Goal: Task Accomplishment & Management: Manage account settings

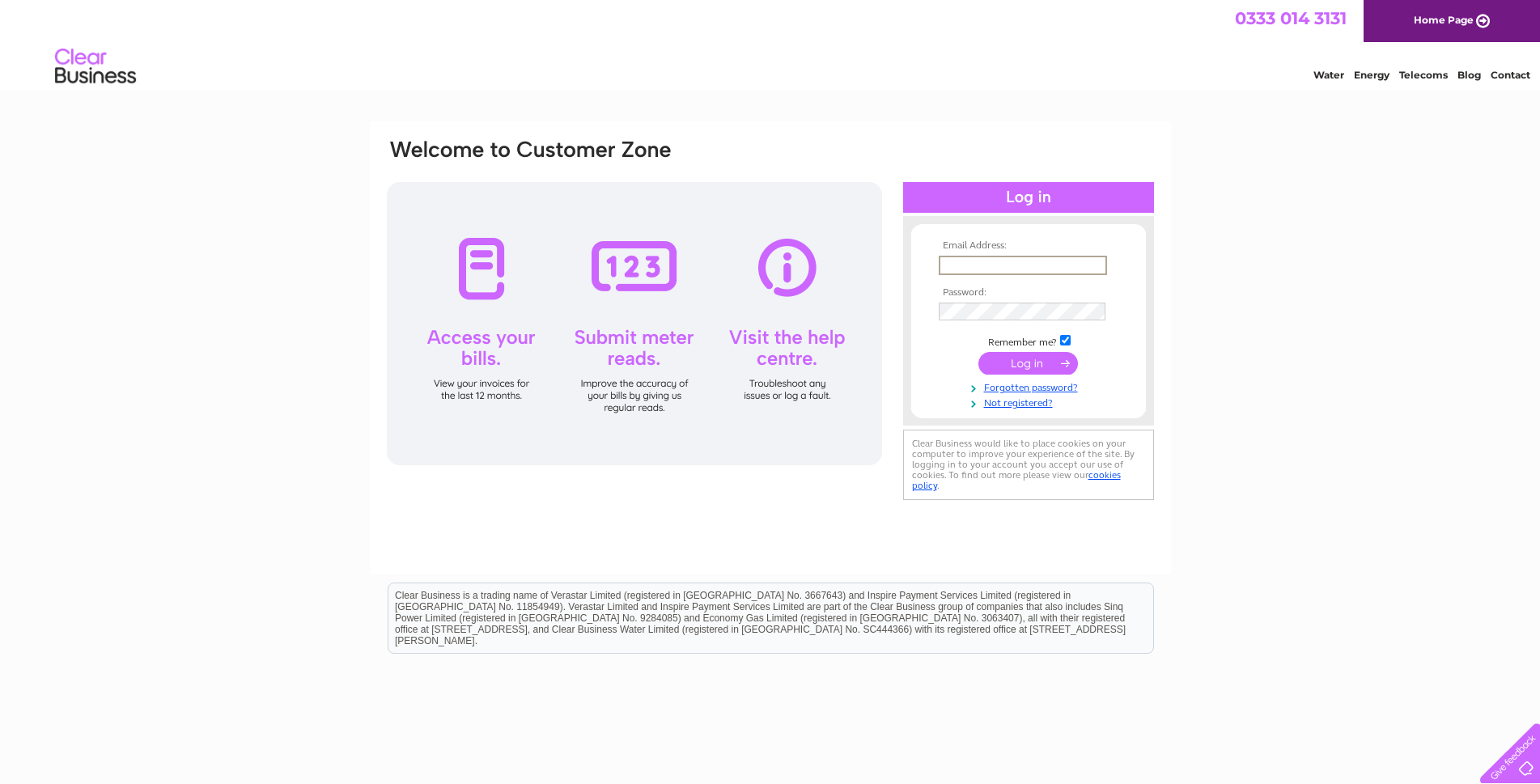
drag, startPoint x: 0, startPoint y: 0, endPoint x: 1005, endPoint y: 269, distance: 1040.4
click at [1005, 269] on input "text" at bounding box center [1023, 265] width 169 height 20
type input "whstokes@btconnect.com"
click at [979, 352] on input "submit" at bounding box center [1028, 363] width 100 height 22
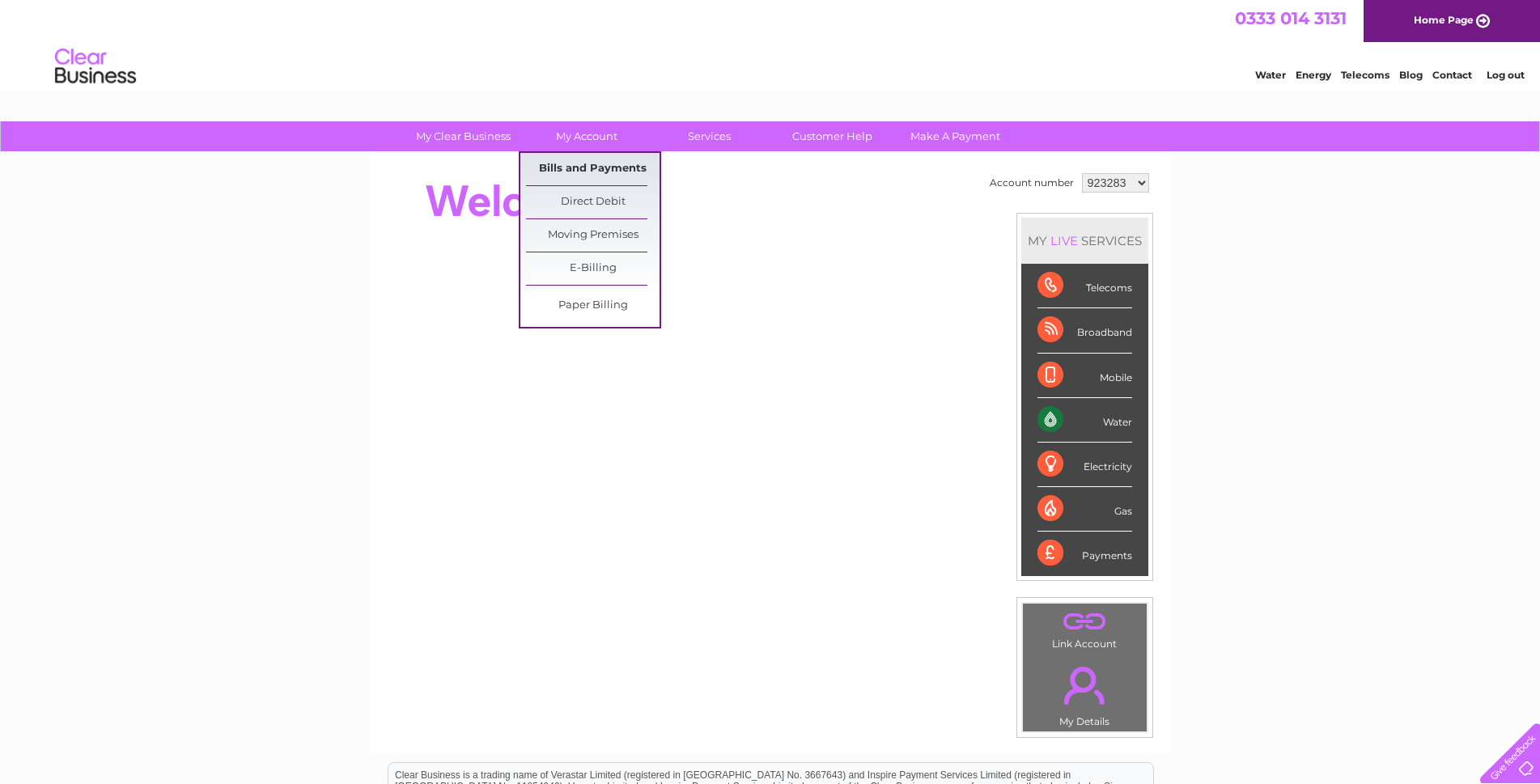
click at [588, 159] on link "Bills and Payments" at bounding box center [592, 169] width 133 height 33
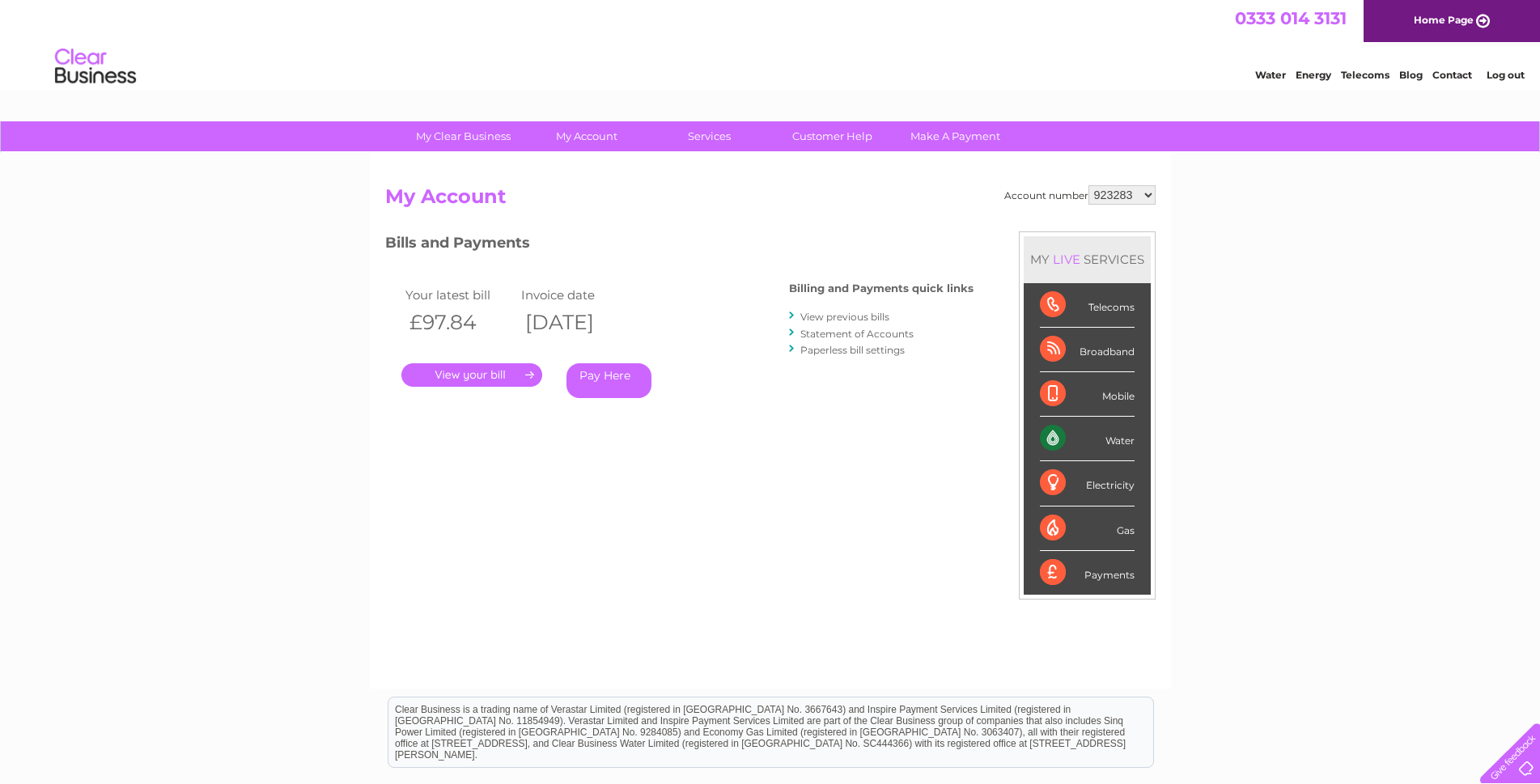
click at [488, 379] on link "." at bounding box center [472, 375] width 141 height 23
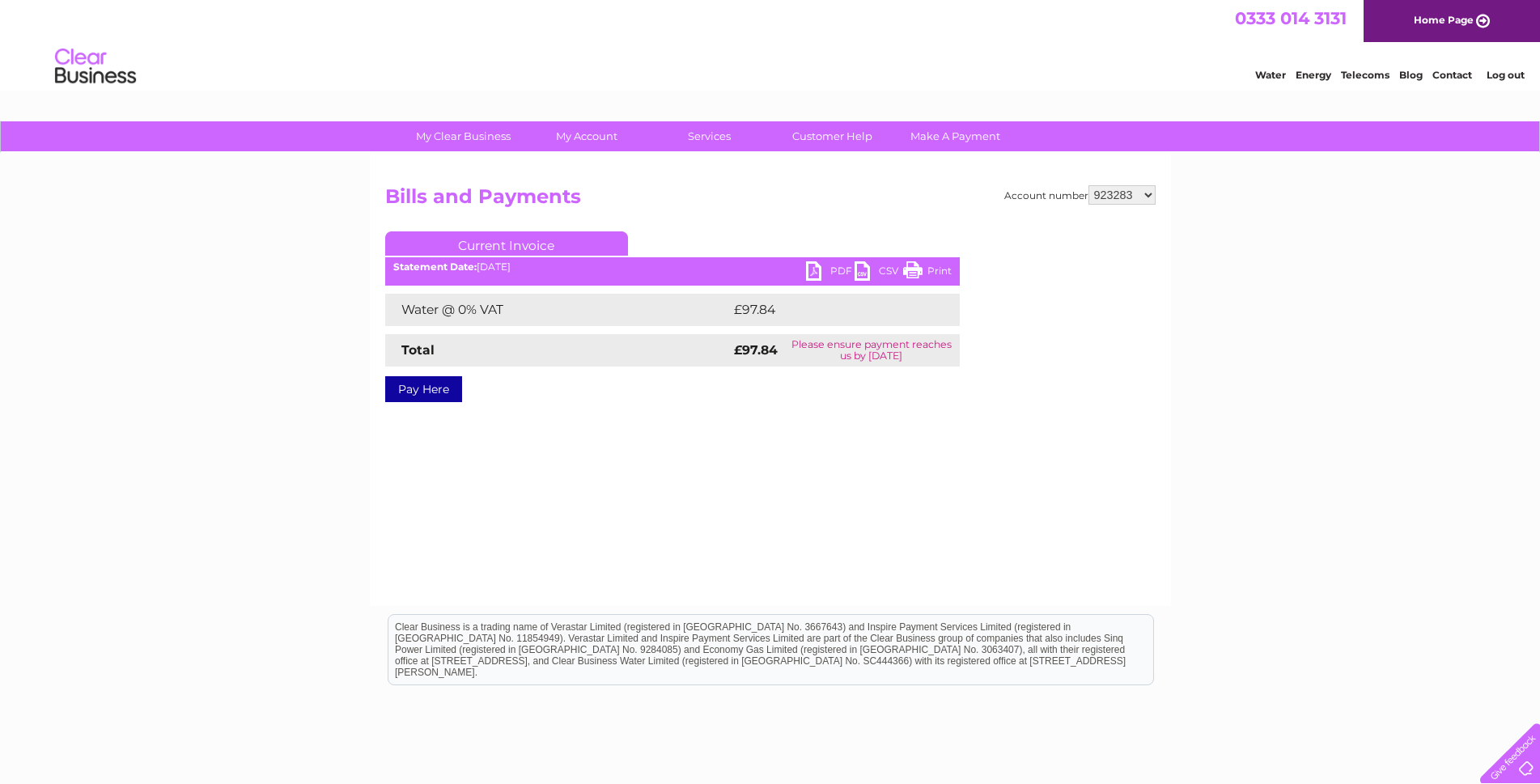
click at [809, 269] on link "PDF" at bounding box center [831, 273] width 48 height 23
click at [1144, 197] on select "923283 937547 937548 937549 937550 937551 943733 992126 1092388 1092398 1130647" at bounding box center [1122, 195] width 67 height 20
select select "937547"
click at [1089, 186] on select "923283 937547 937548 937549 937550 937551 943733 992126 1092388 1092398 1130647" at bounding box center [1122, 195] width 67 height 20
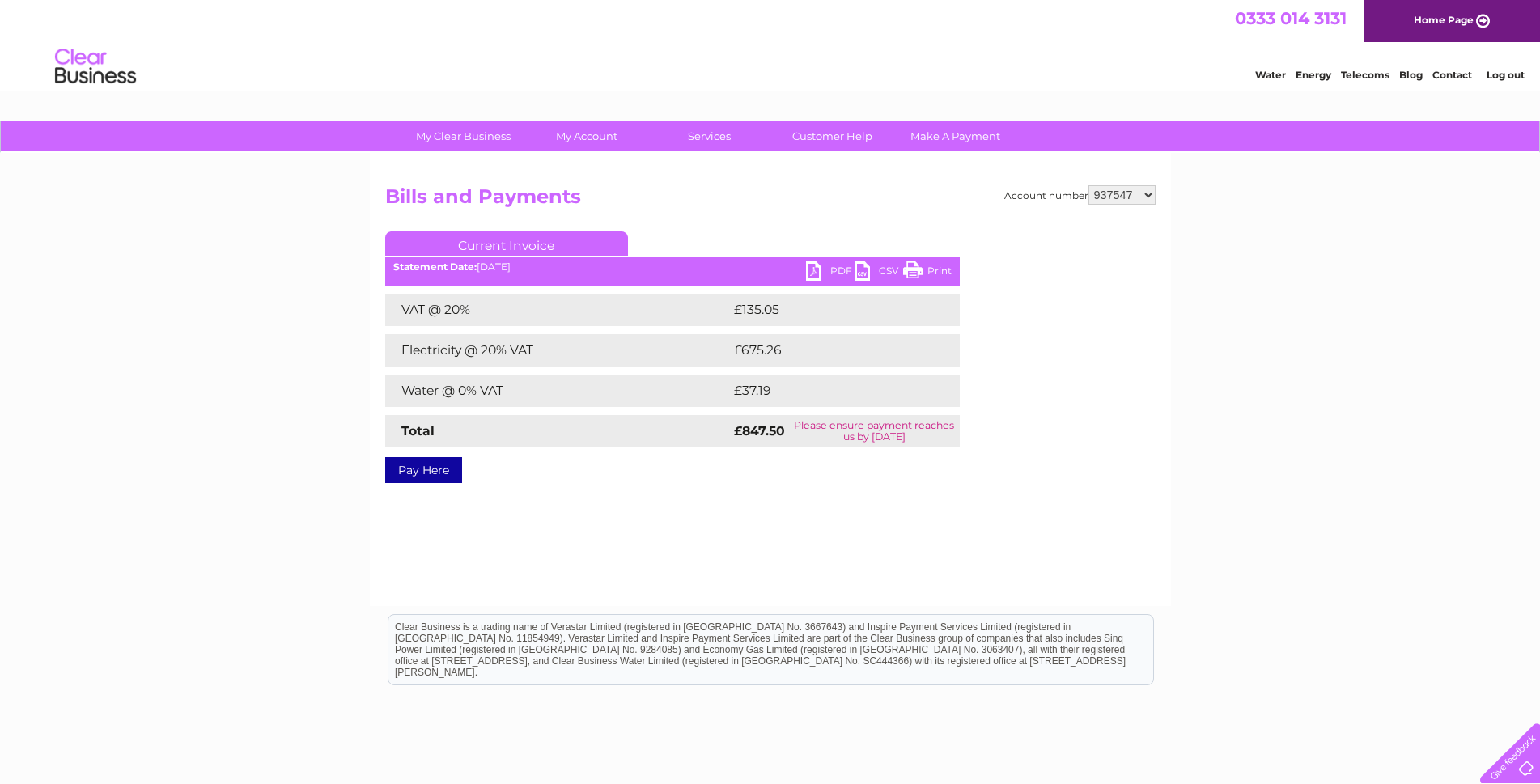
click at [818, 279] on link "PDF" at bounding box center [831, 273] width 48 height 23
drag, startPoint x: 812, startPoint y: 273, endPoint x: 779, endPoint y: 297, distance: 40.8
click at [812, 273] on link "PDF" at bounding box center [831, 273] width 48 height 23
click at [1142, 196] on select "923283 937547 937548 937549 937550 937551 943733 992126 1092388 1092398 1130647" at bounding box center [1122, 195] width 67 height 20
select select "937548"
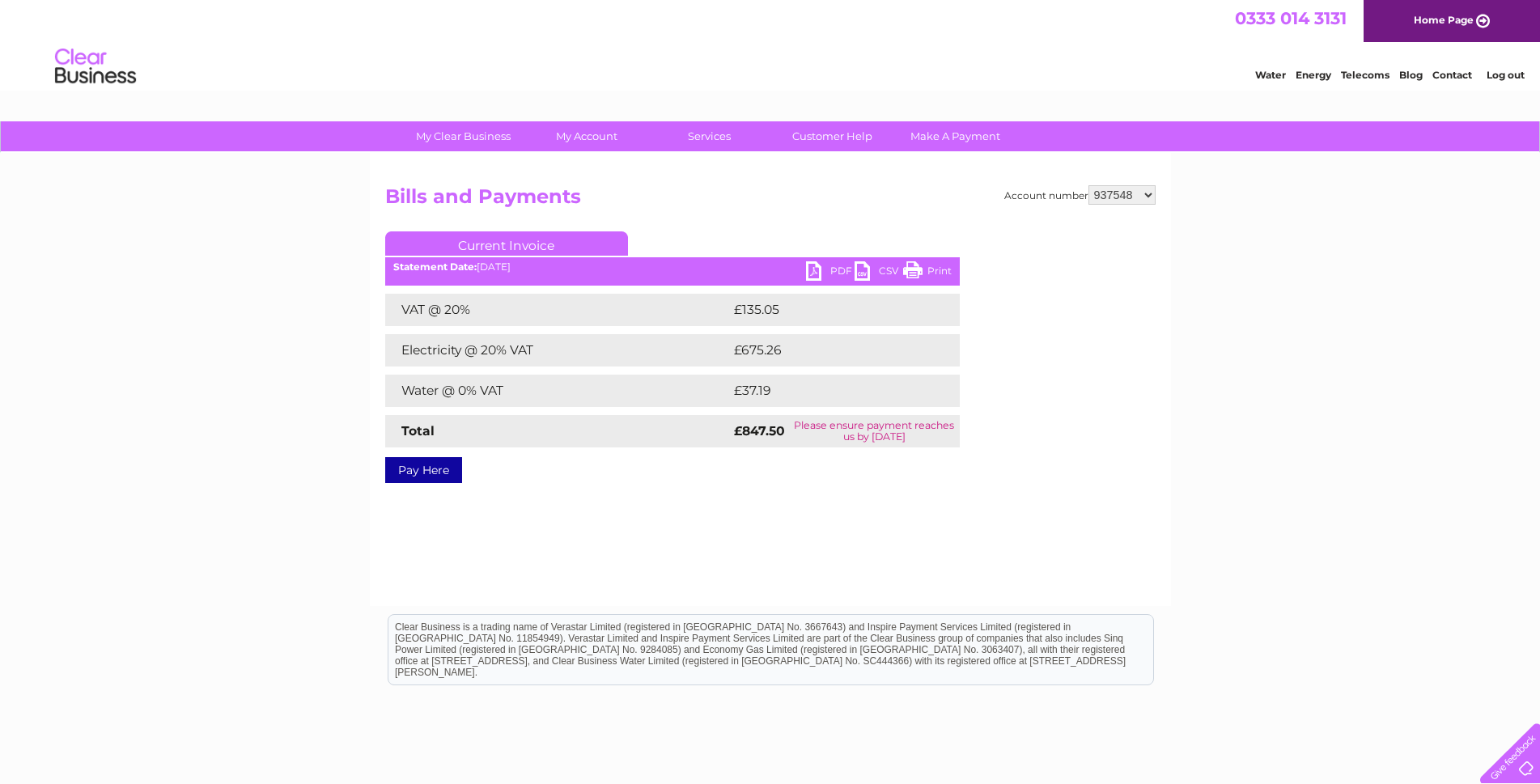
click at [1089, 186] on select "923283 937547 937548 937549 937550 937551 943733 992126 1092388 1092398 1130647" at bounding box center [1122, 195] width 67 height 20
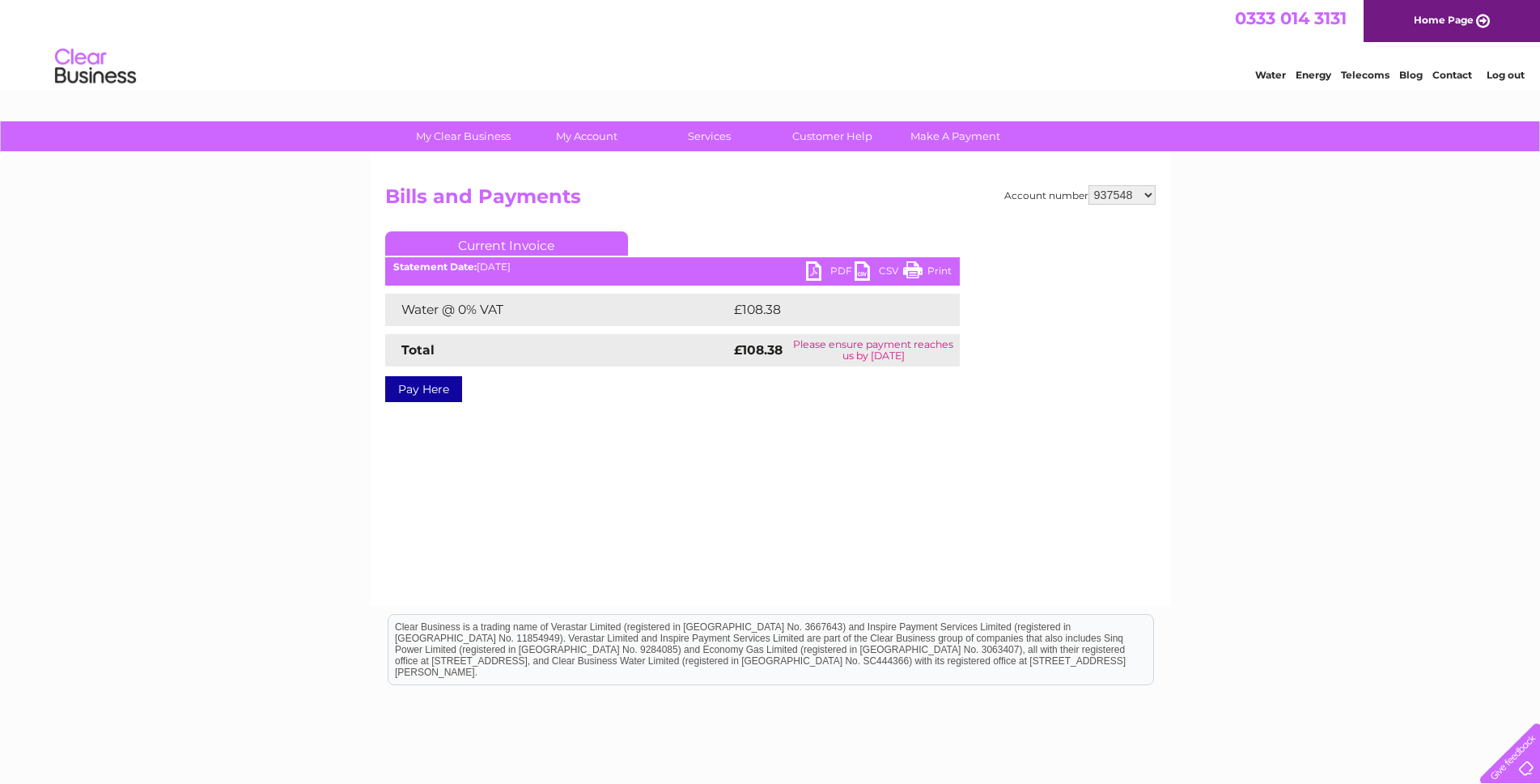
click at [814, 276] on link "PDF" at bounding box center [831, 273] width 48 height 23
click at [1150, 193] on select "923283 937547 937548 937549 937550 937551 943733 992126 1092388 1092398 1130647" at bounding box center [1122, 195] width 67 height 20
select select "937549"
click at [1089, 186] on select "923283 937547 937548 937549 937550 937551 943733 992126 1092388 1092398 1130647" at bounding box center [1122, 195] width 67 height 20
click at [809, 273] on link "PDF" at bounding box center [831, 273] width 48 height 23
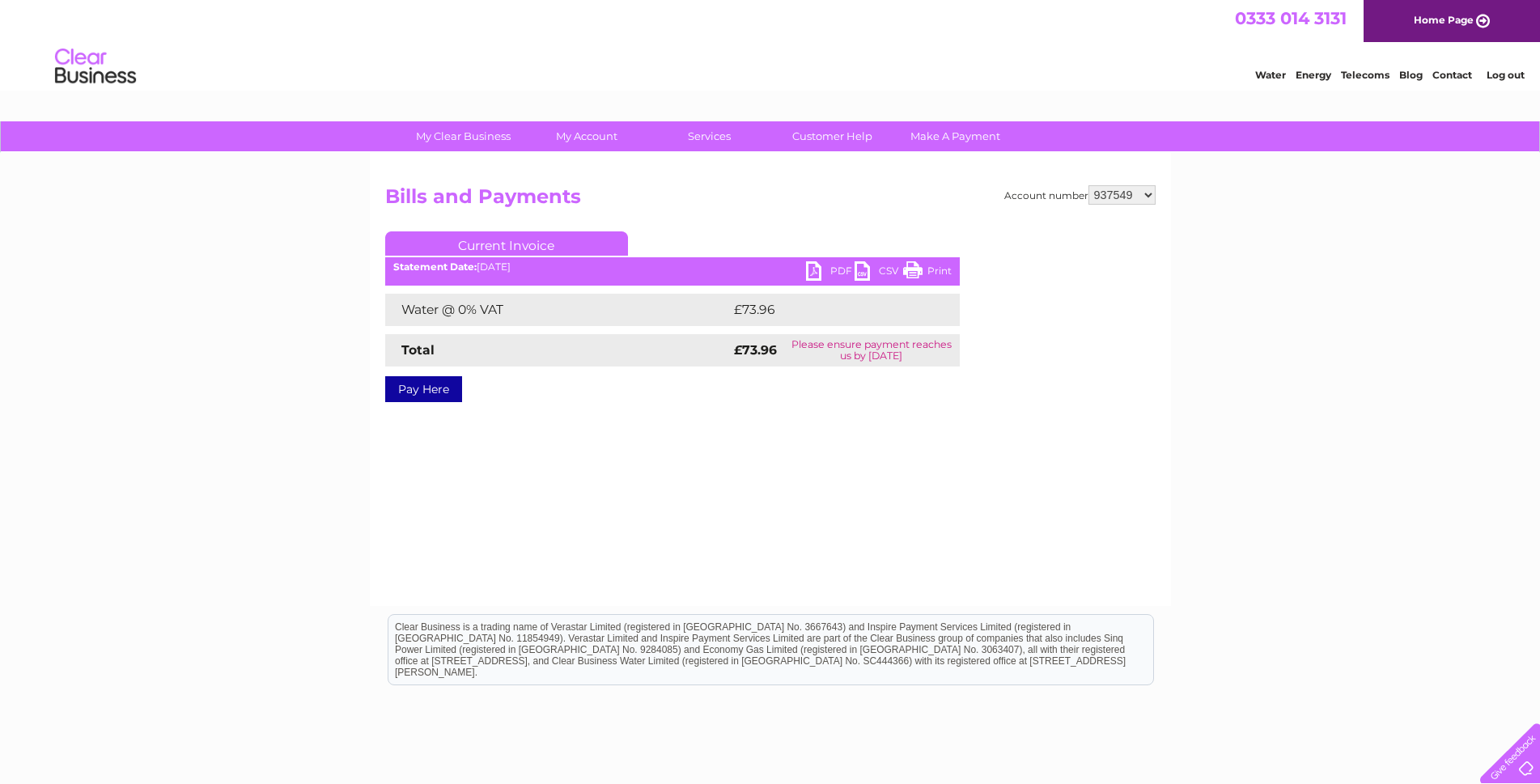
click at [1149, 200] on select "923283 937547 937548 937549 937550 937551 943733 992126 1092388 1092398 1130647" at bounding box center [1122, 195] width 67 height 20
select select "937550"
click at [1089, 186] on select "923283 937547 937548 937549 937550 937551 943733 992126 1092388 1092398 1130647" at bounding box center [1122, 195] width 67 height 20
click at [813, 276] on link "PDF" at bounding box center [831, 273] width 48 height 23
click at [1146, 199] on select "923283 937547 937548 937549 937550 937551 943733 992126 1092388 1092398 1130647" at bounding box center [1122, 195] width 67 height 20
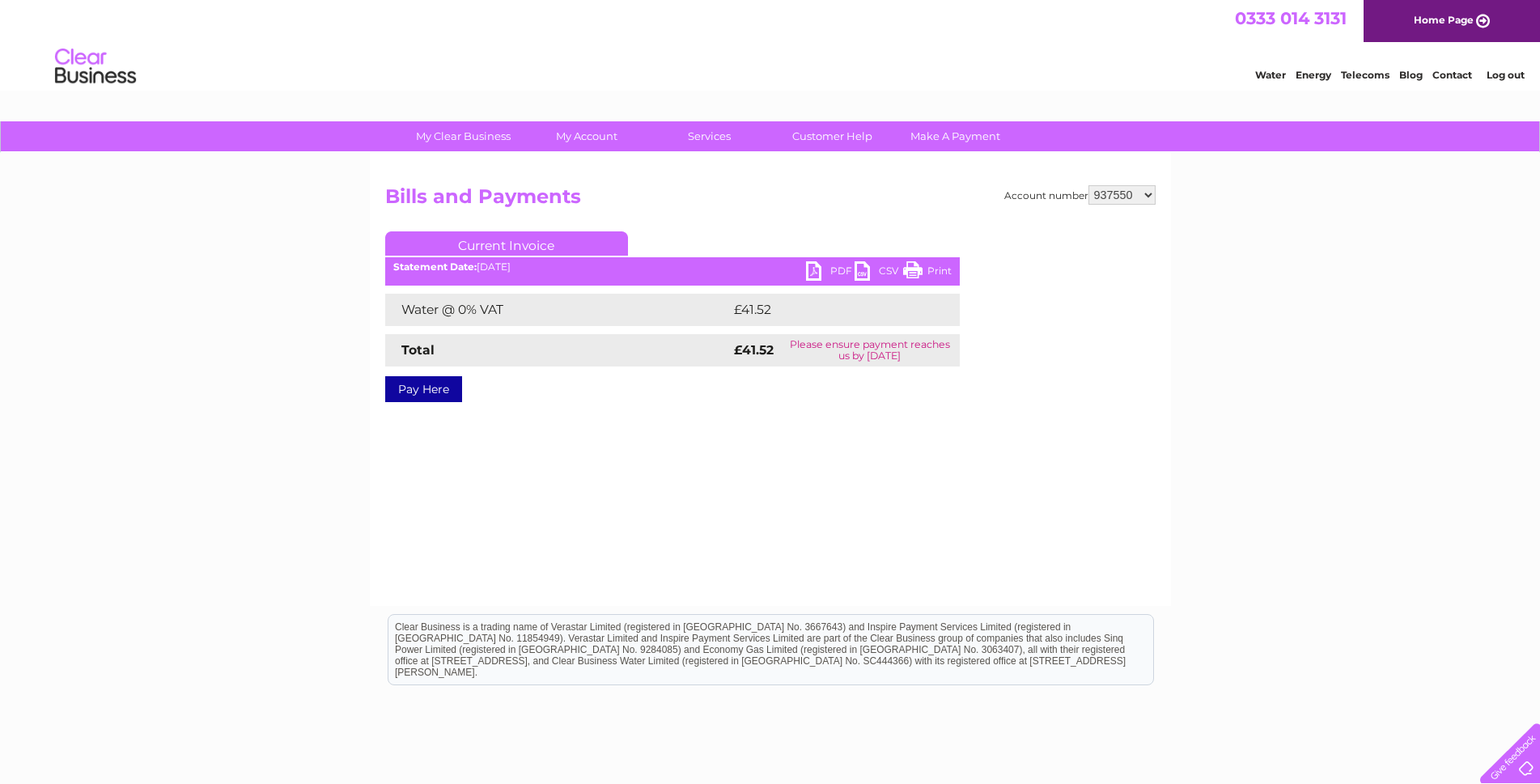
select select "937551"
click at [1089, 186] on select "923283 937547 937548 937549 937550 937551 943733 992126 1092388 1092398 1130647" at bounding box center [1122, 195] width 67 height 20
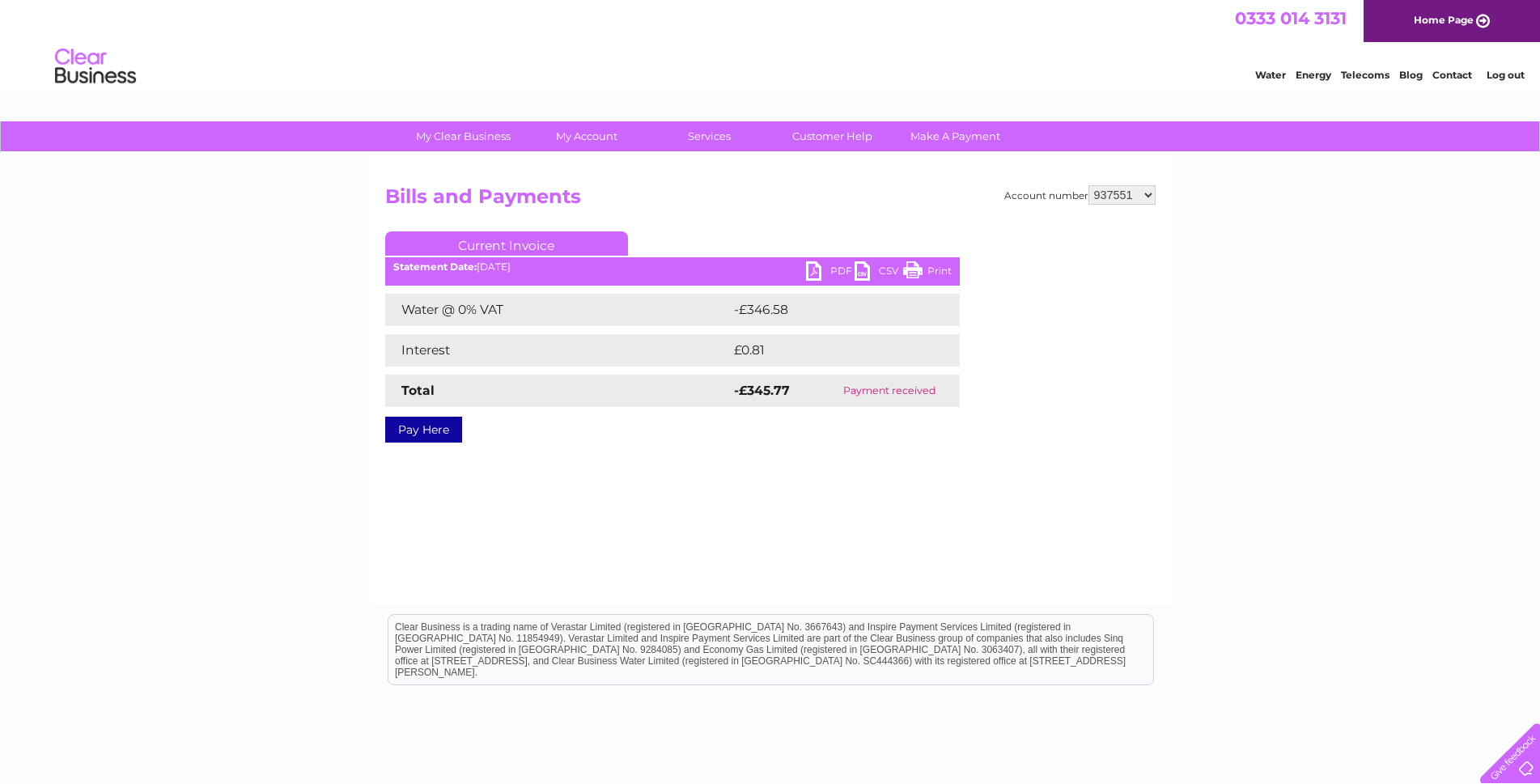
click at [1148, 200] on select "923283 937547 937548 937549 937550 937551 943733 992126 1092388 1092398 1130647" at bounding box center [1122, 195] width 67 height 20
select select "943733"
click at [1089, 186] on select "923283 937547 937548 937549 937550 937551 943733 992126 1092388 1092398 1130647" at bounding box center [1122, 195] width 67 height 20
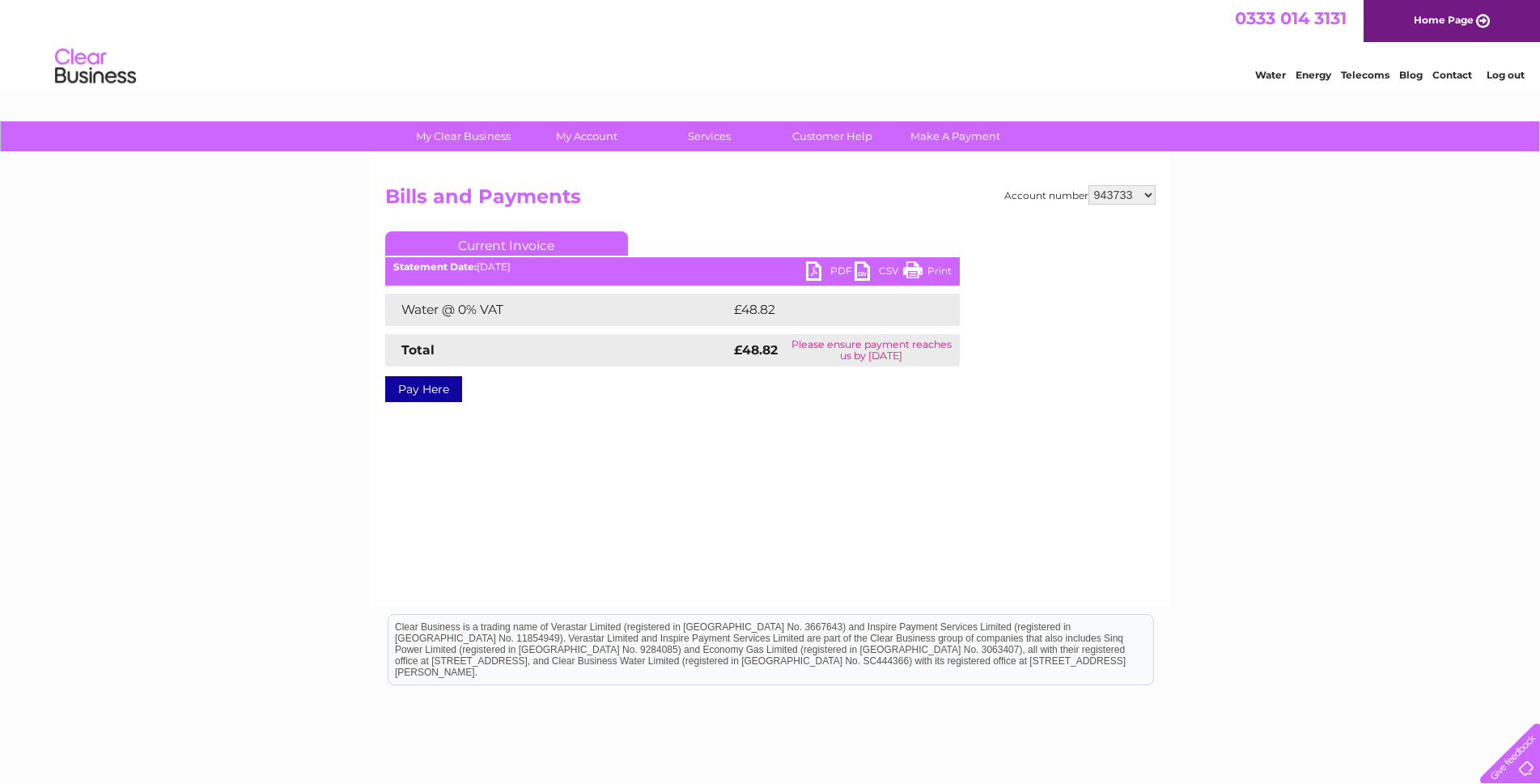
click at [810, 269] on link "PDF" at bounding box center [831, 273] width 48 height 23
click at [1145, 192] on select "923283 937547 937548 937549 937550 937551 943733 992126 1092388 1092398 1130647" at bounding box center [1122, 195] width 67 height 20
select select "992126"
click at [1089, 186] on select "923283 937547 937548 937549 937550 937551 943733 992126 1092388 1092398 1130647" at bounding box center [1122, 195] width 67 height 20
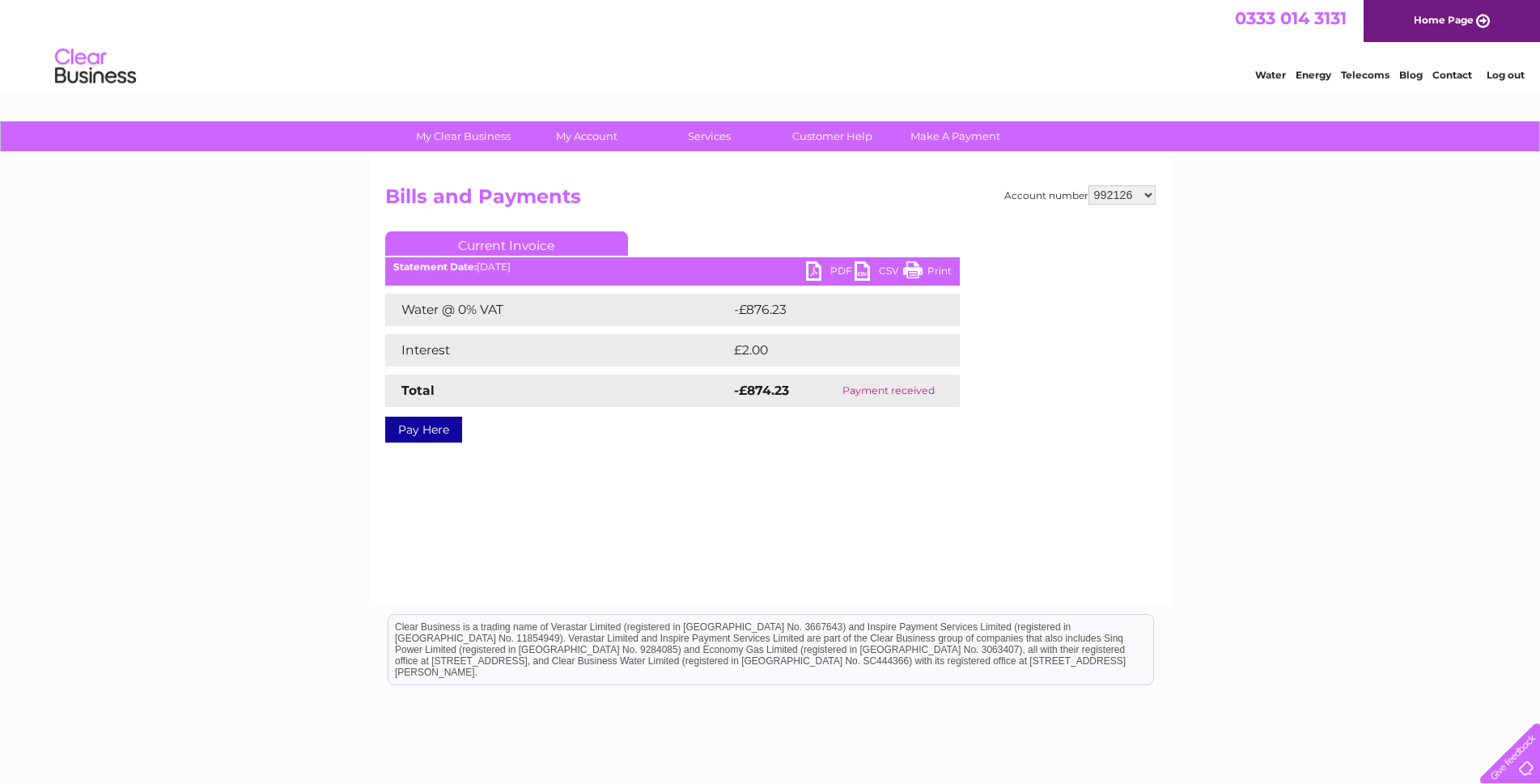
click at [1151, 198] on select "923283 937547 937548 937549 937550 937551 943733 992126 1092388 1092398 1130647" at bounding box center [1122, 195] width 67 height 20
select select "1092388"
click at [1089, 186] on select "923283 937547 937548 937549 937550 937551 943733 992126 1092388 1092398 1130647" at bounding box center [1122, 195] width 67 height 20
click at [809, 275] on link "PDF" at bounding box center [831, 273] width 48 height 23
click at [1146, 200] on select "923283 937547 937548 937549 937550 937551 943733 992126 1092388 1092398 1130647" at bounding box center [1122, 195] width 67 height 20
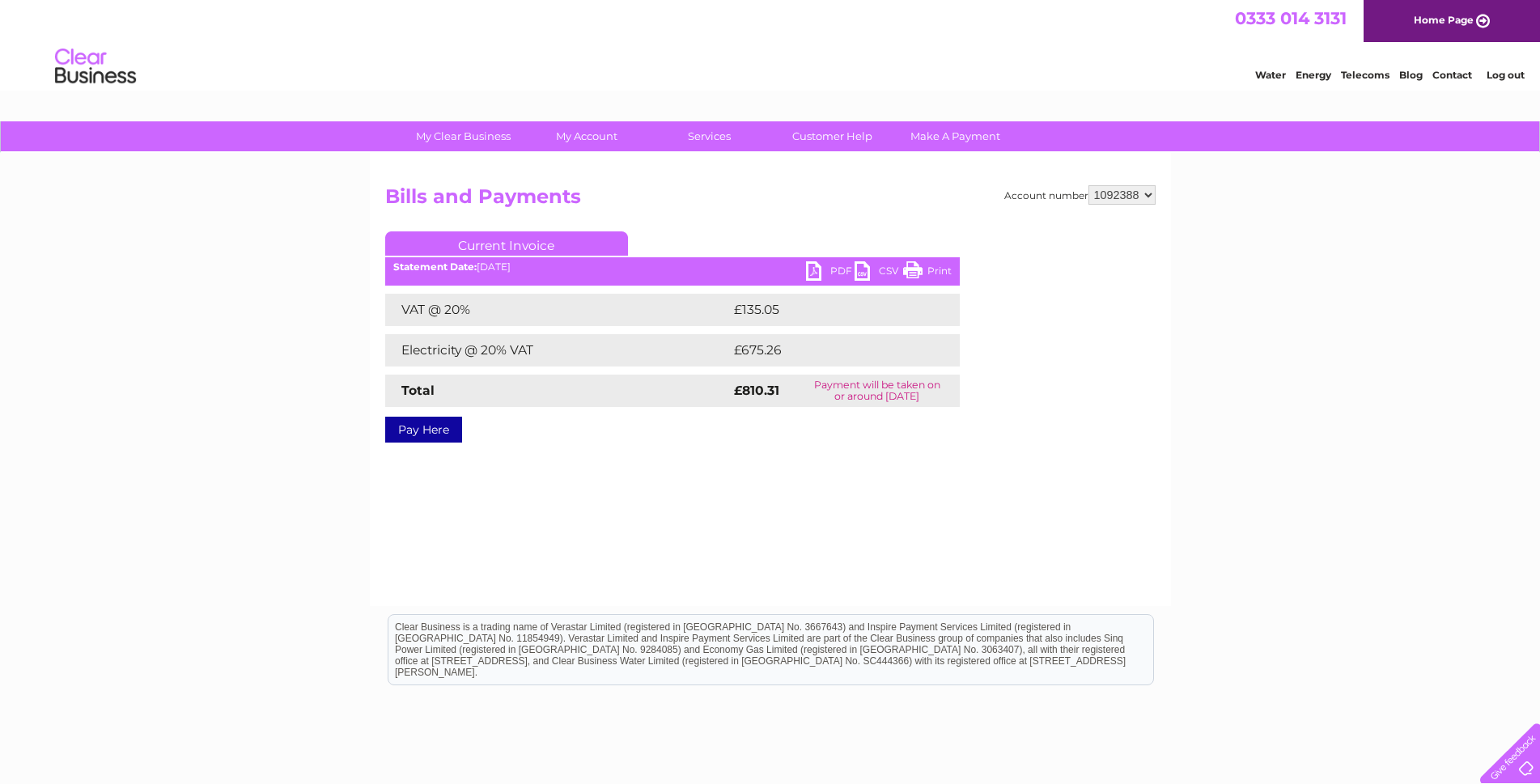
select select "1092398"
click at [1089, 186] on select "923283 937547 937548 937549 937550 937551 943733 992126 1092388 1092398 1130647" at bounding box center [1122, 195] width 67 height 20
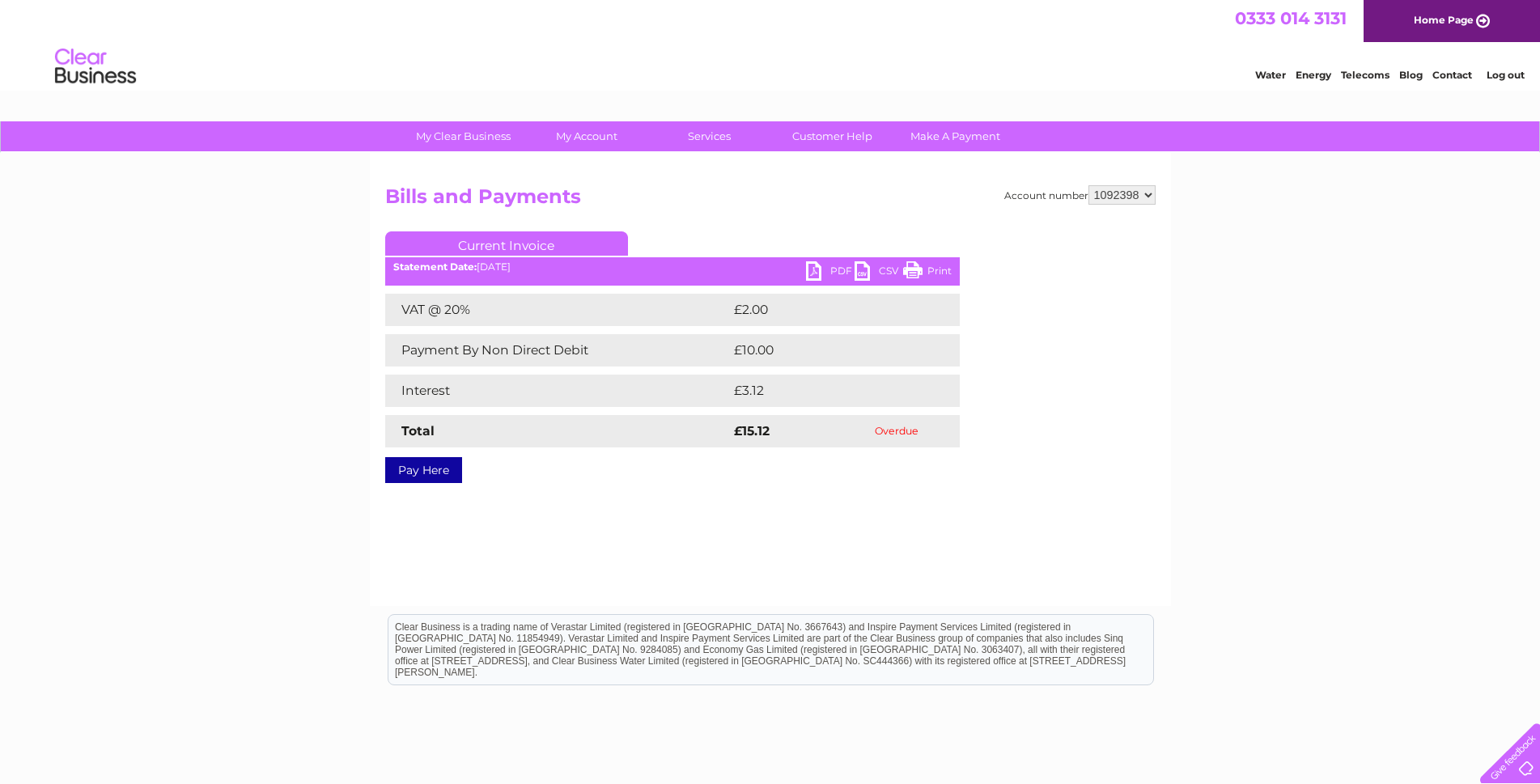
click at [809, 275] on link "PDF" at bounding box center [831, 273] width 48 height 23
click at [1149, 200] on select "923283 937547 937548 937549 937550 937551 943733 992126 1092388 1092398 1130647" at bounding box center [1122, 195] width 67 height 20
select select "1130647"
click at [1089, 186] on select "923283 937547 937548 937549 937550 937551 943733 992126 1092388 1092398 1130647" at bounding box center [1122, 195] width 67 height 20
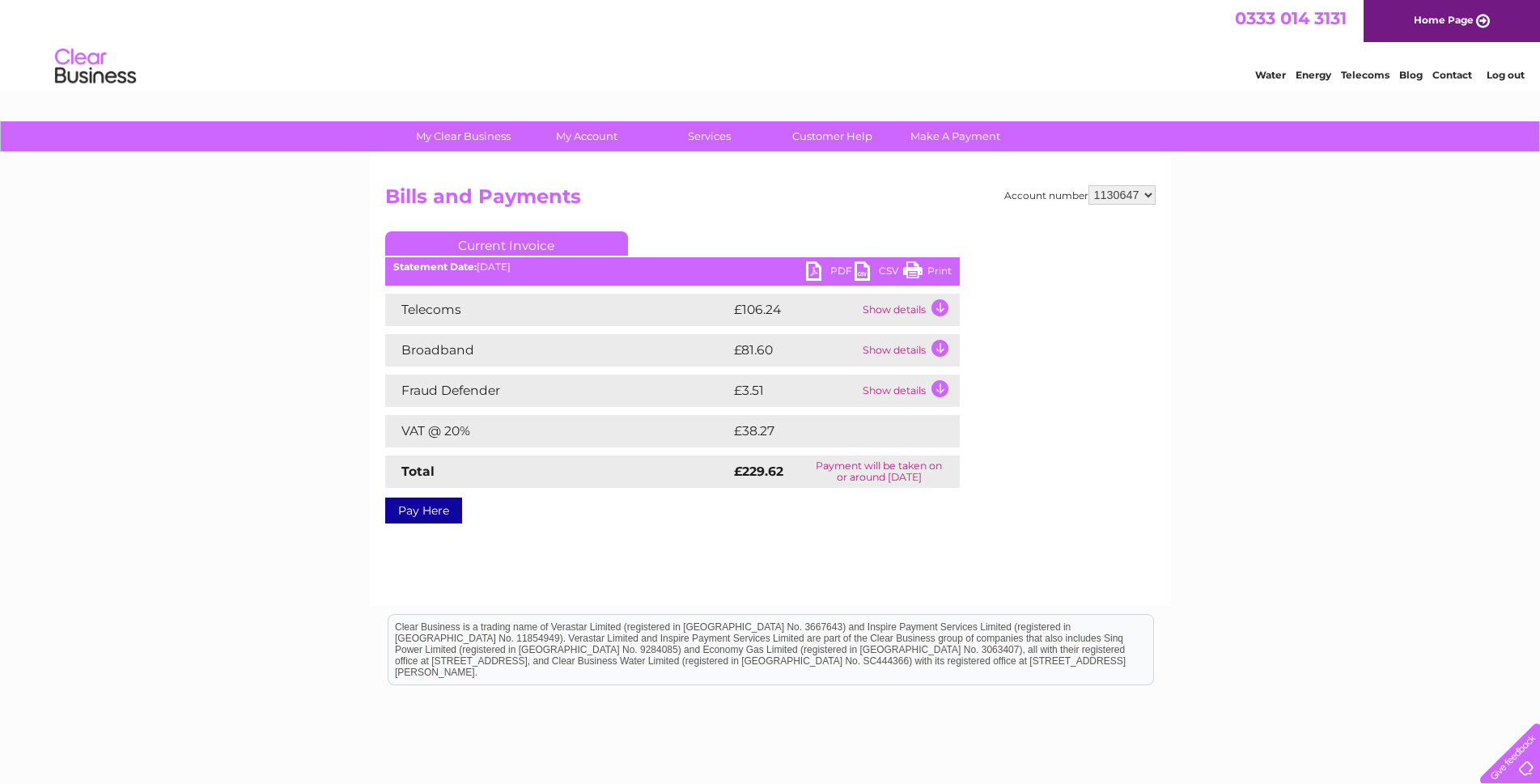
click at [811, 272] on link "PDF" at bounding box center [831, 273] width 48 height 23
click at [1145, 201] on select "923283 937547 937548 937549 937550 937551 943733 992126 1092388 1092398 1130647" at bounding box center [1122, 195] width 67 height 20
select select "937550"
click at [1089, 186] on select "923283 937547 937548 937549 937550 937551 943733 992126 1092388 1092398 1130647" at bounding box center [1122, 195] width 67 height 20
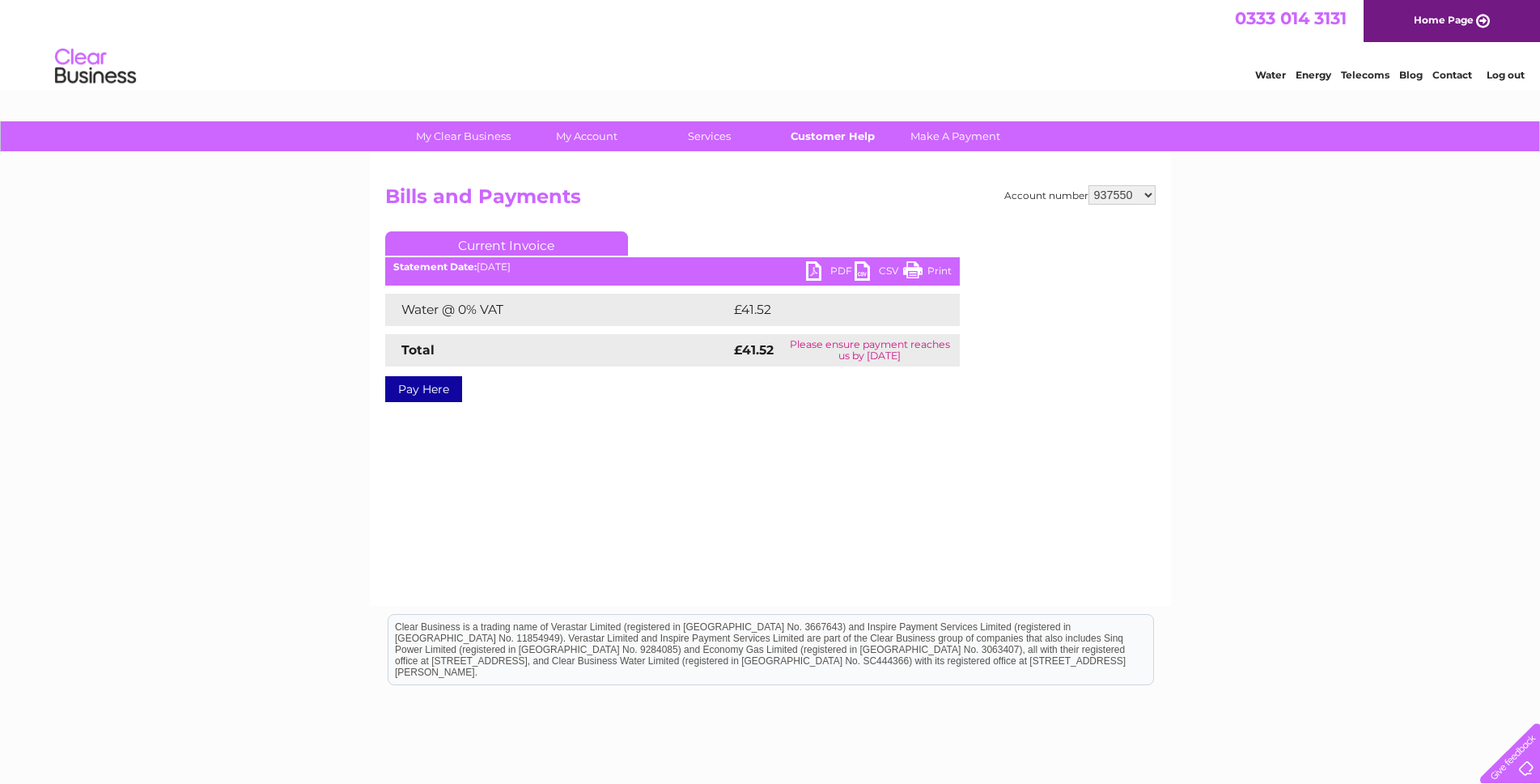
click at [836, 126] on link "Customer Help" at bounding box center [832, 136] width 133 height 30
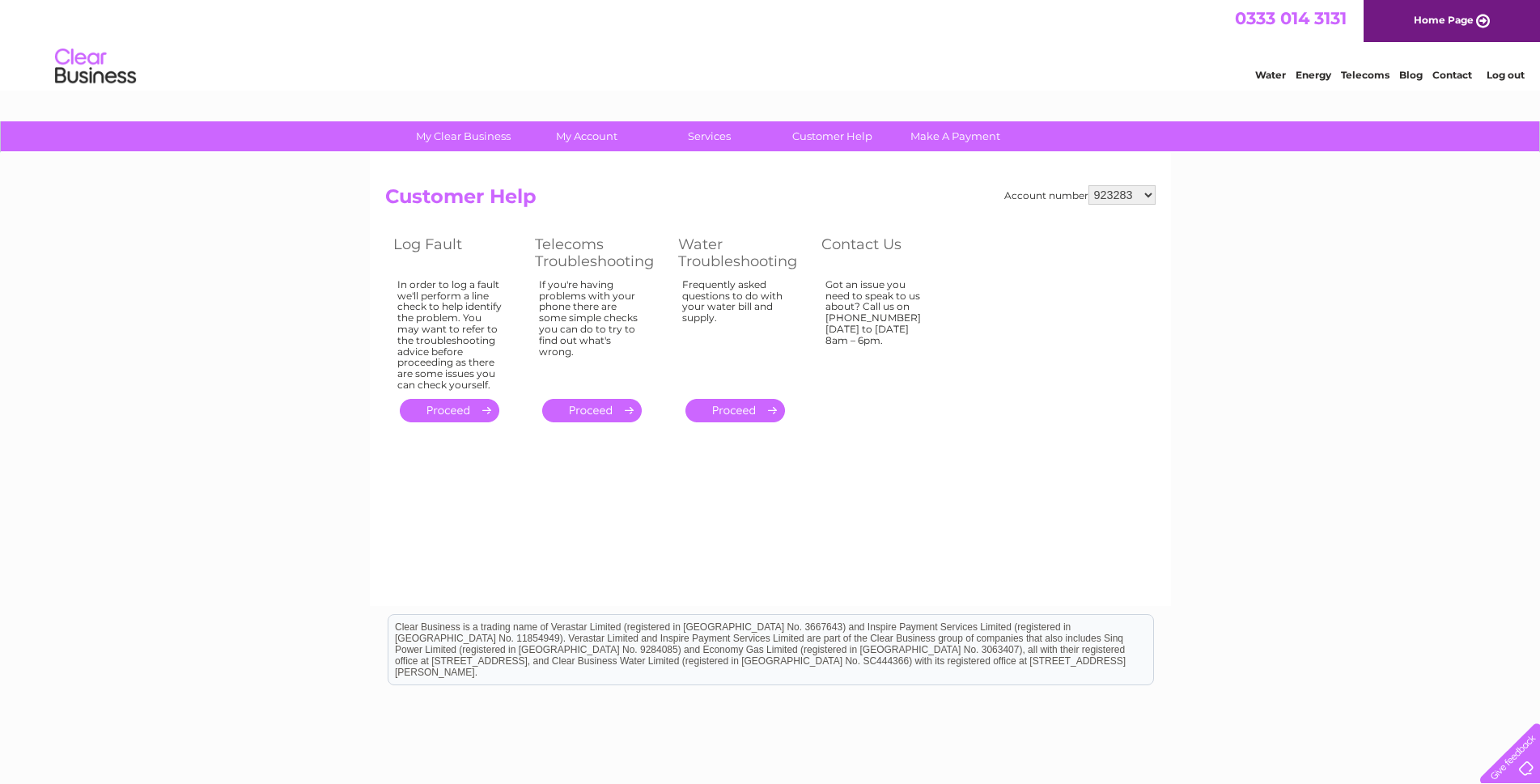
click at [727, 414] on link "." at bounding box center [735, 410] width 100 height 23
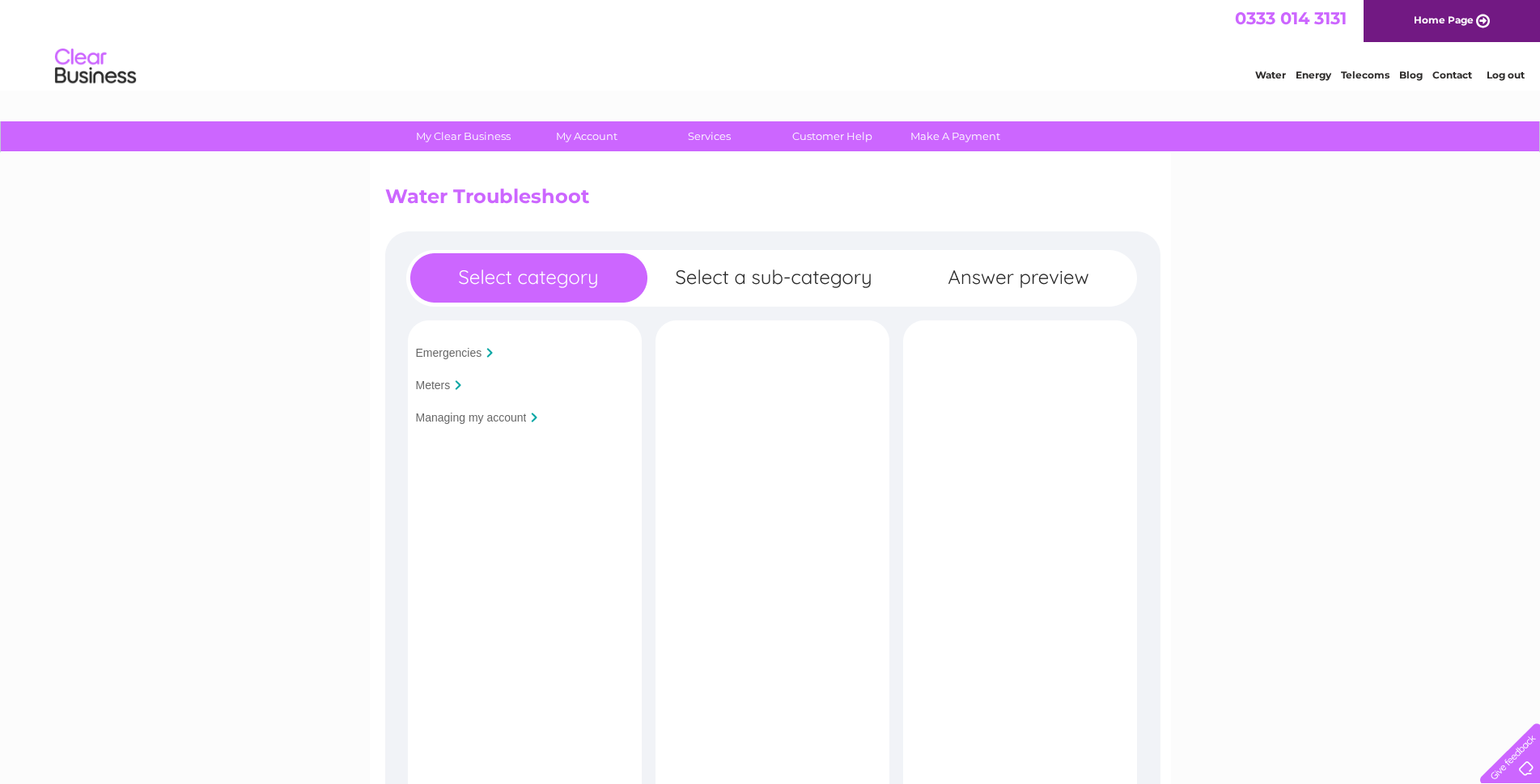
click at [447, 383] on input "Meters" at bounding box center [433, 385] width 34 height 13
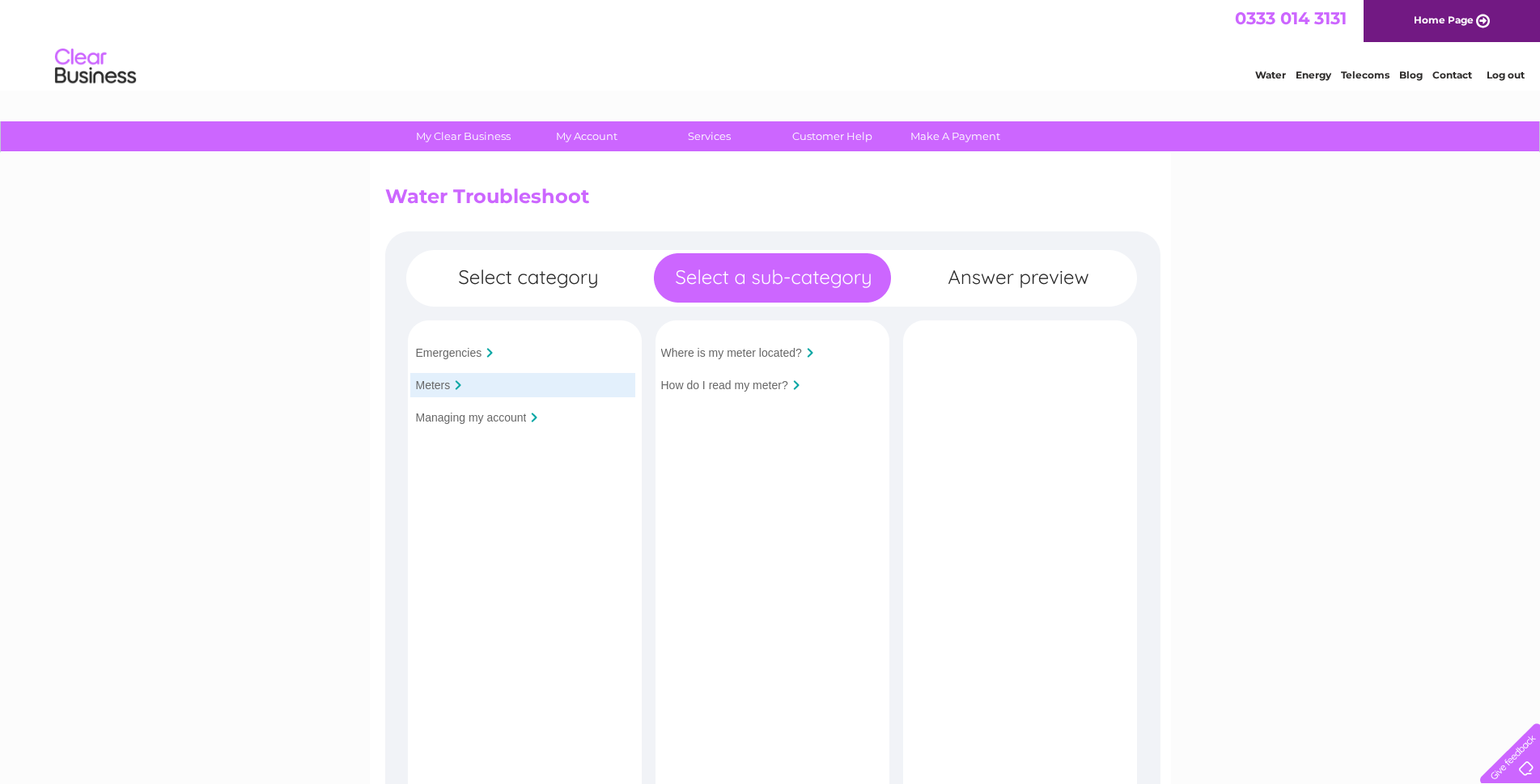
click at [715, 352] on input "Where is my meter located?" at bounding box center [732, 352] width 141 height 13
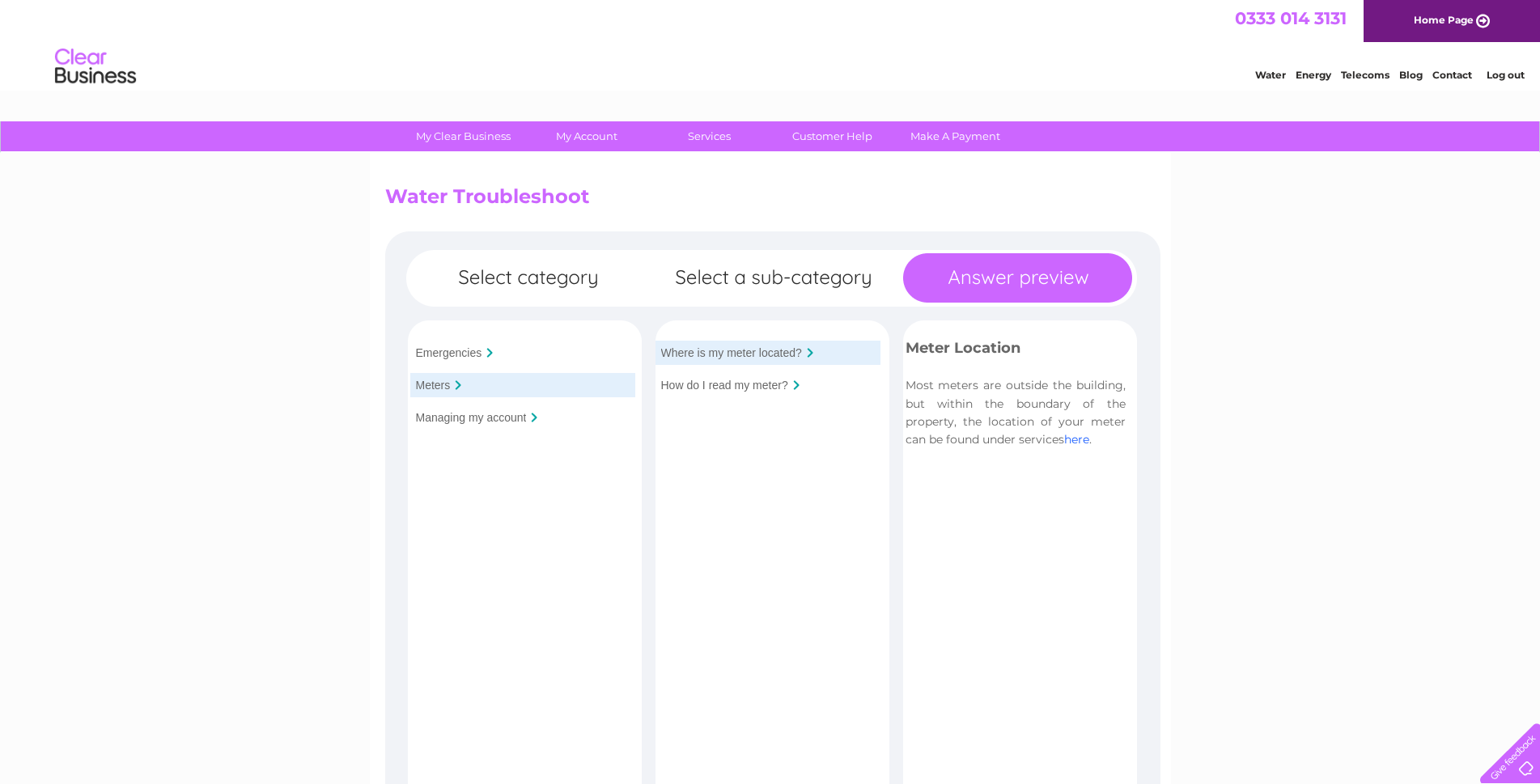
click at [1077, 445] on link "here" at bounding box center [1077, 439] width 25 height 15
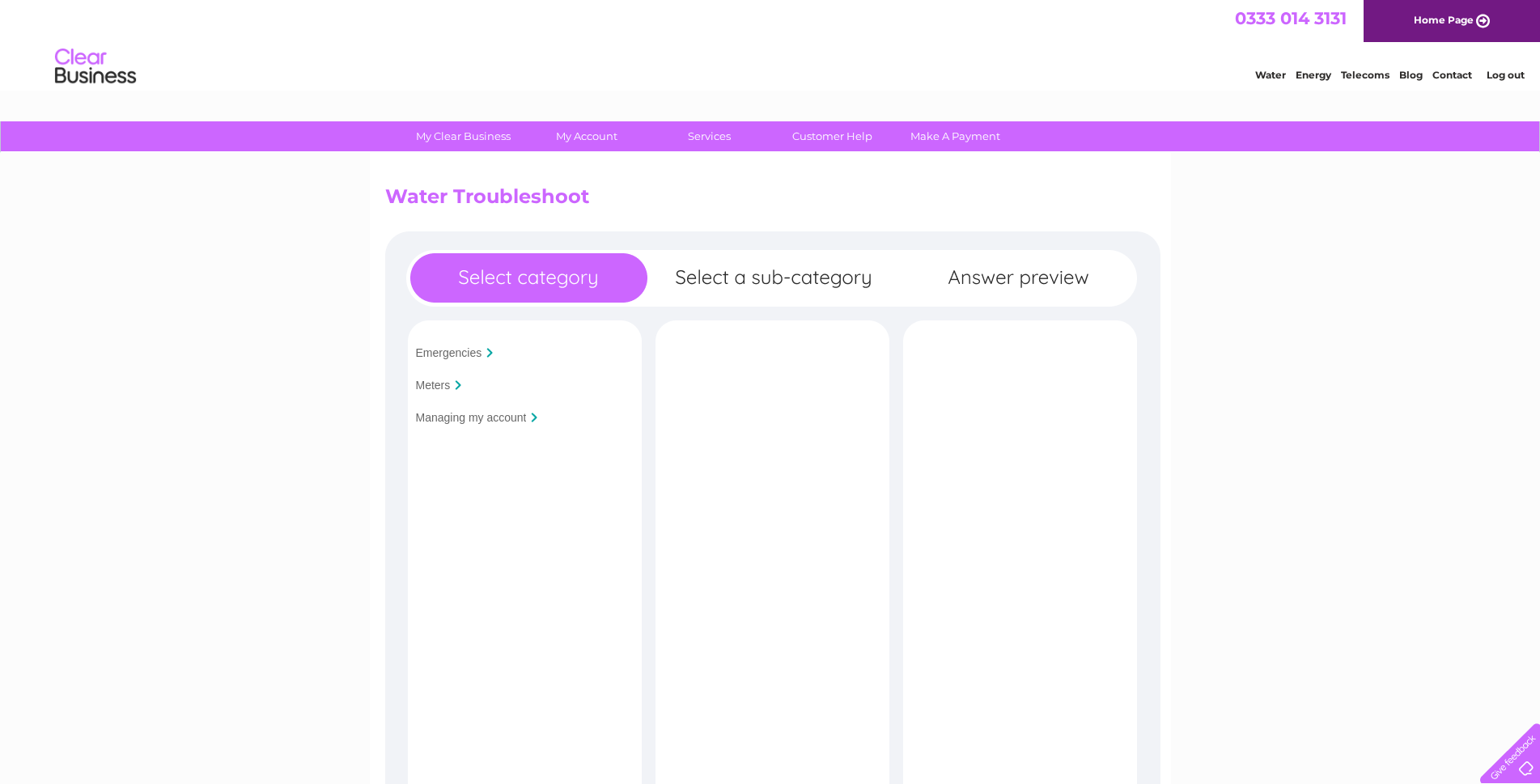
click at [428, 384] on input "Meters" at bounding box center [433, 385] width 34 height 13
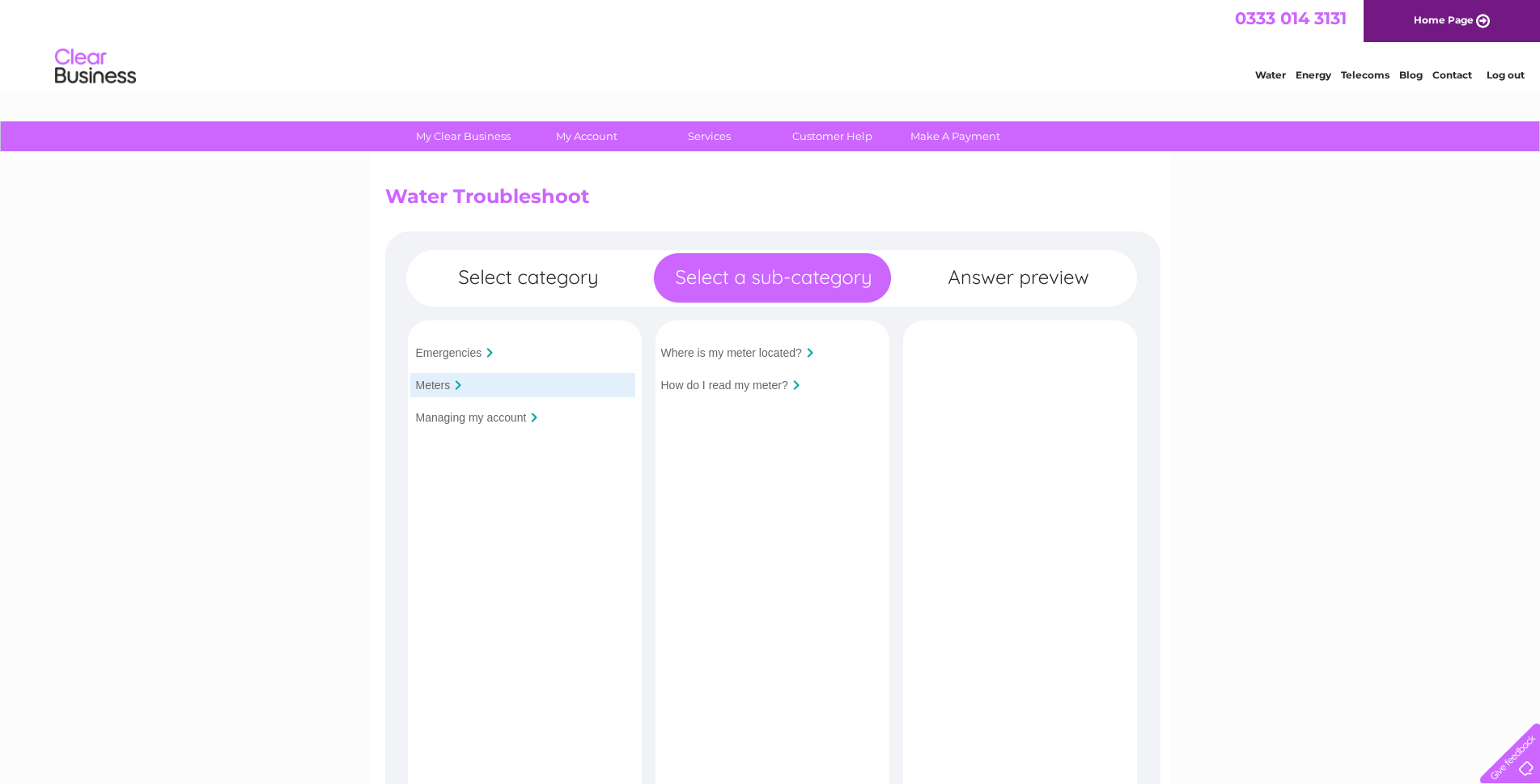
click at [759, 346] on input "Where is my meter located?" at bounding box center [732, 352] width 141 height 13
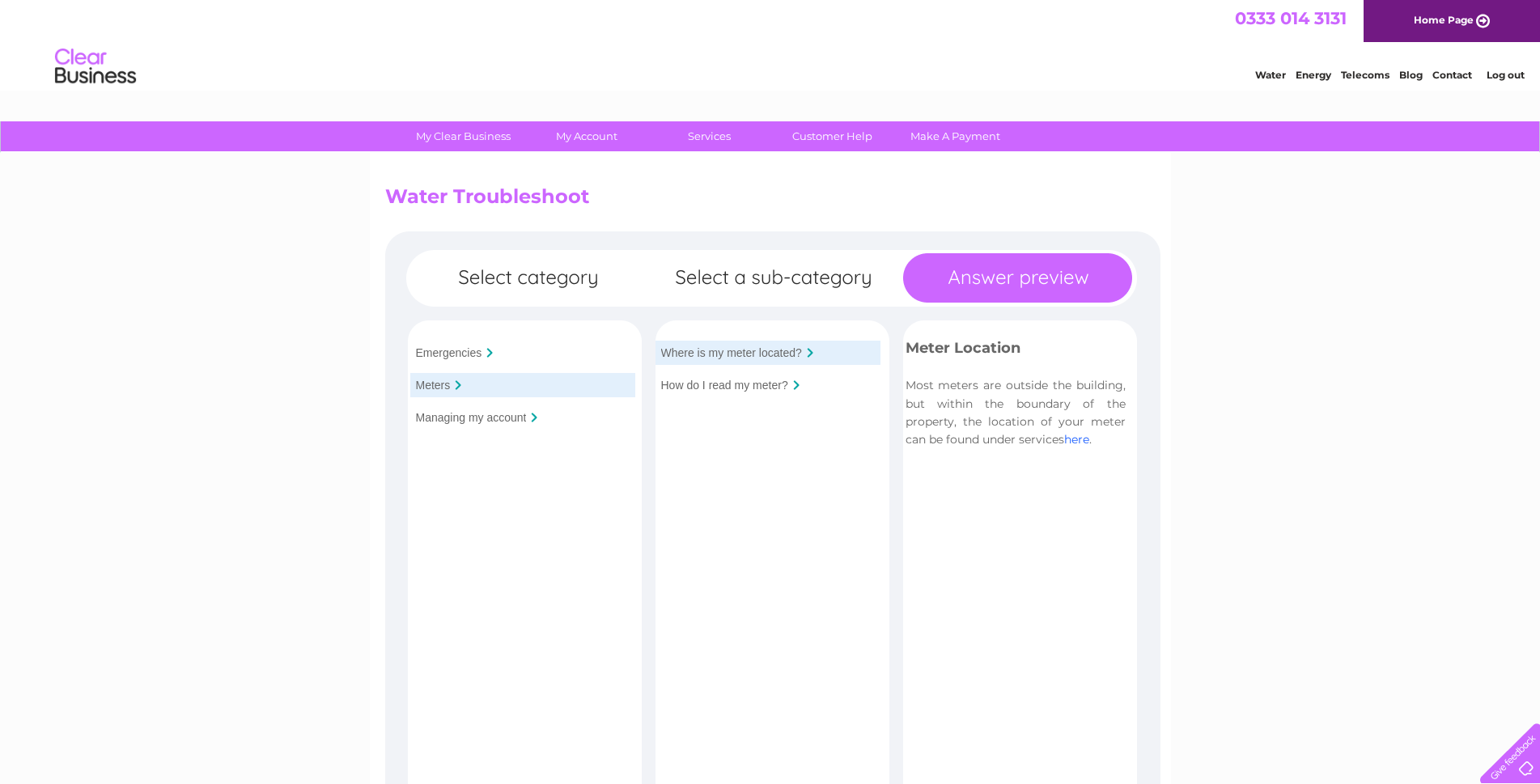
click at [1074, 440] on link "here" at bounding box center [1077, 439] width 25 height 15
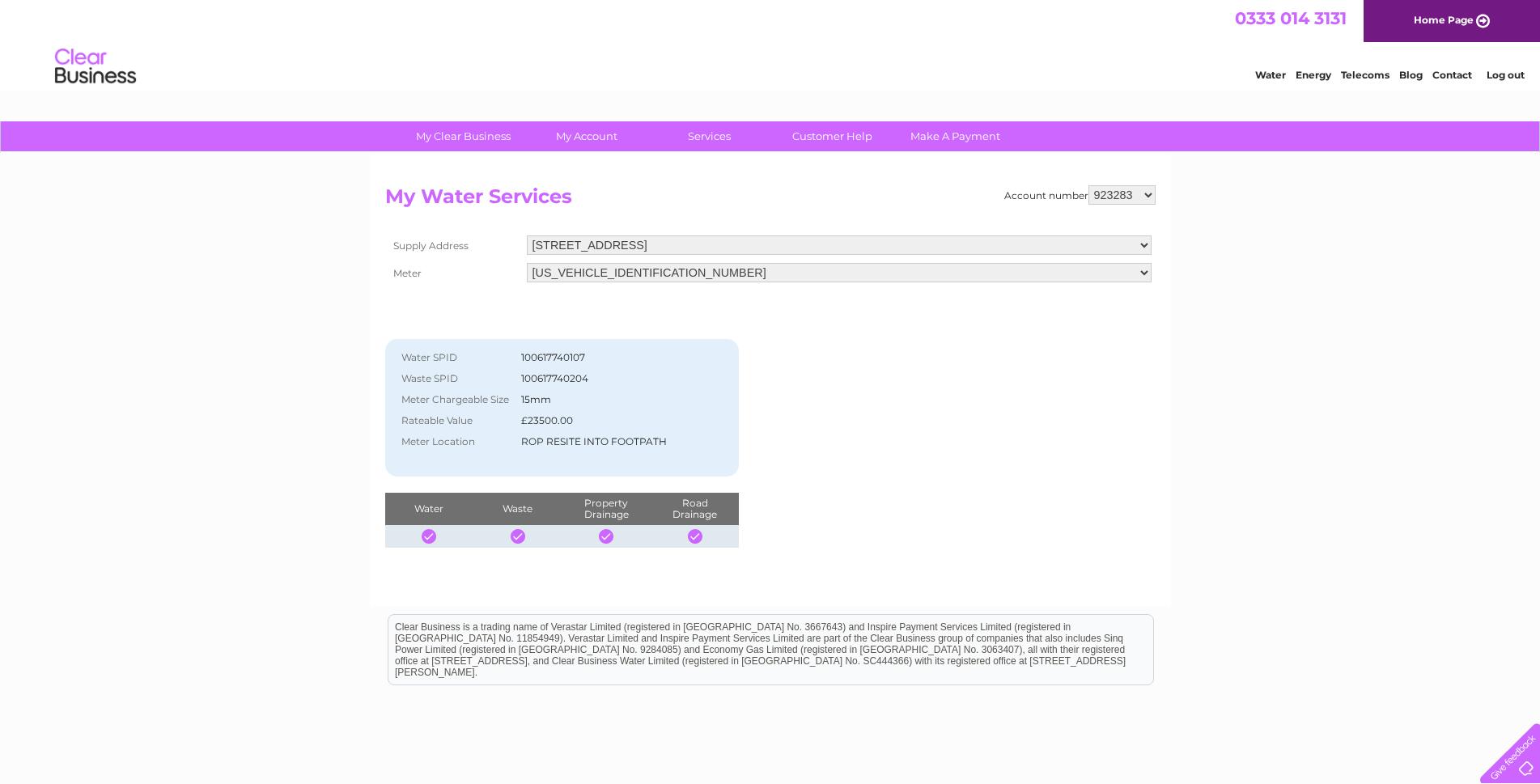
click at [1146, 195] on select "923283 937547 937548 937549 937550 937551 943733 992126 1092388 1092398 1130647" at bounding box center [1122, 195] width 67 height 20
select select "937550"
click at [1089, 186] on select "923283 937547 937548 937549 937550 937551 943733 992126 1092388 1092398 1130647" at bounding box center [1122, 195] width 67 height 20
click at [1507, 72] on link "Log out" at bounding box center [1506, 75] width 38 height 12
